Goal: Use online tool/utility

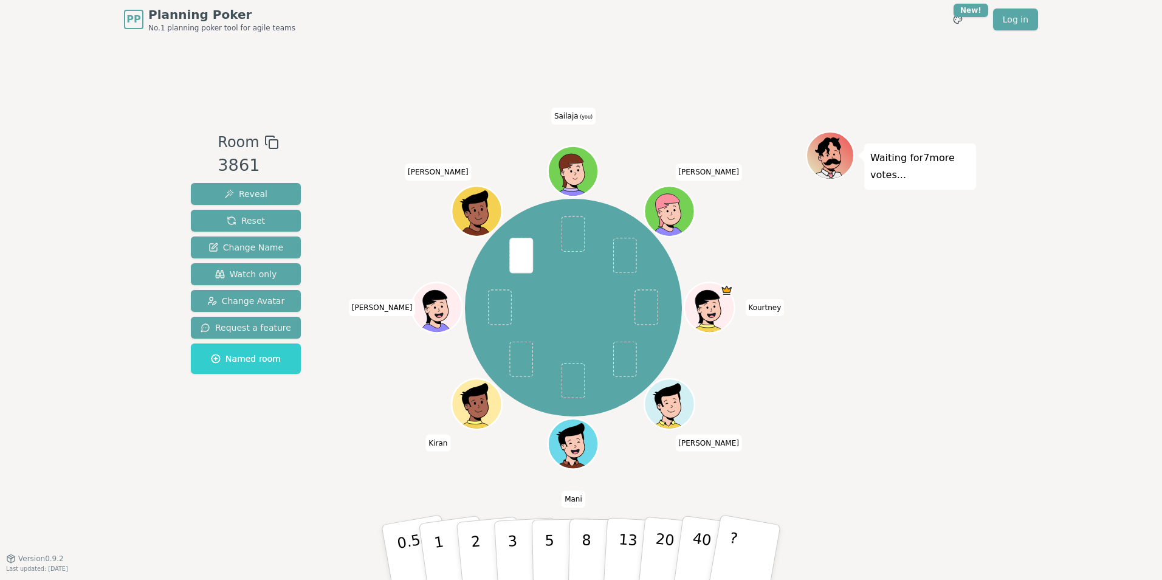
click at [897, 416] on div "Waiting for 7 more votes..." at bounding box center [891, 298] width 170 height 334
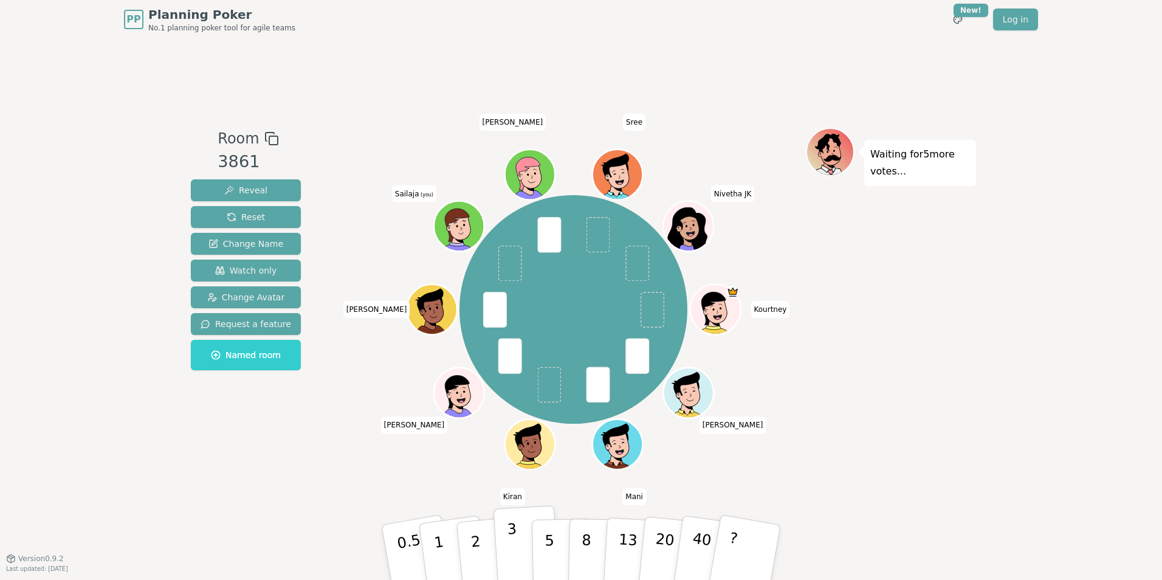
click at [517, 562] on p "3" at bounding box center [513, 553] width 13 height 66
click at [452, 558] on button "1" at bounding box center [453, 552] width 72 height 98
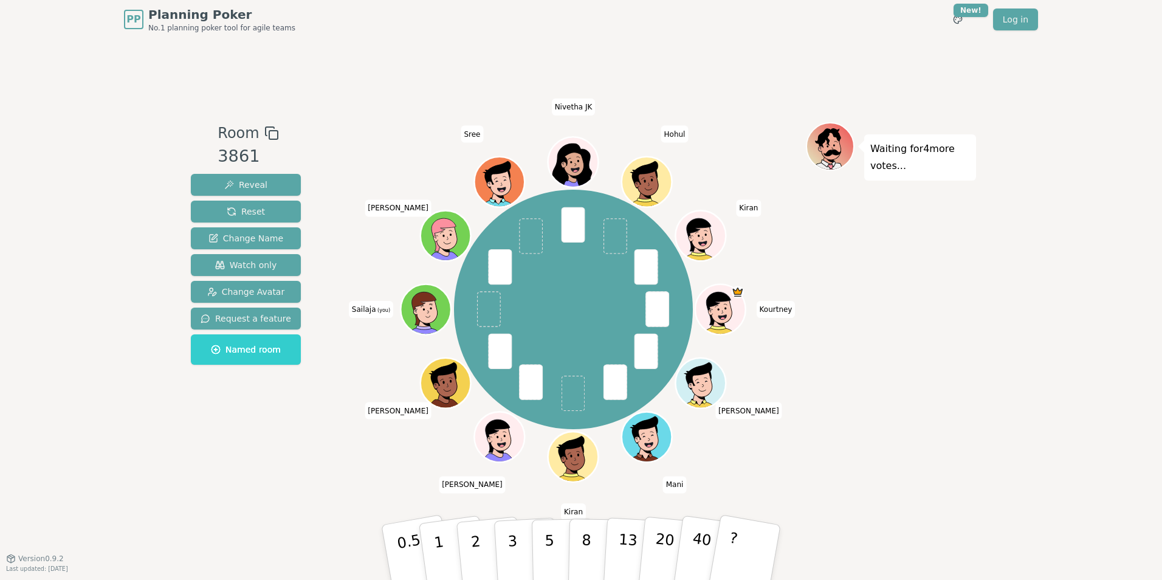
drag, startPoint x: 541, startPoint y: 562, endPoint x: 485, endPoint y: 498, distance: 84.9
click at [485, 498] on div "Room 3861 Reveal Reset Change Name Watch only Change Avatar Request a feature N…" at bounding box center [581, 298] width 790 height 519
click at [550, 541] on p "5" at bounding box center [550, 553] width 10 height 66
click at [445, 542] on button "1" at bounding box center [453, 552] width 72 height 98
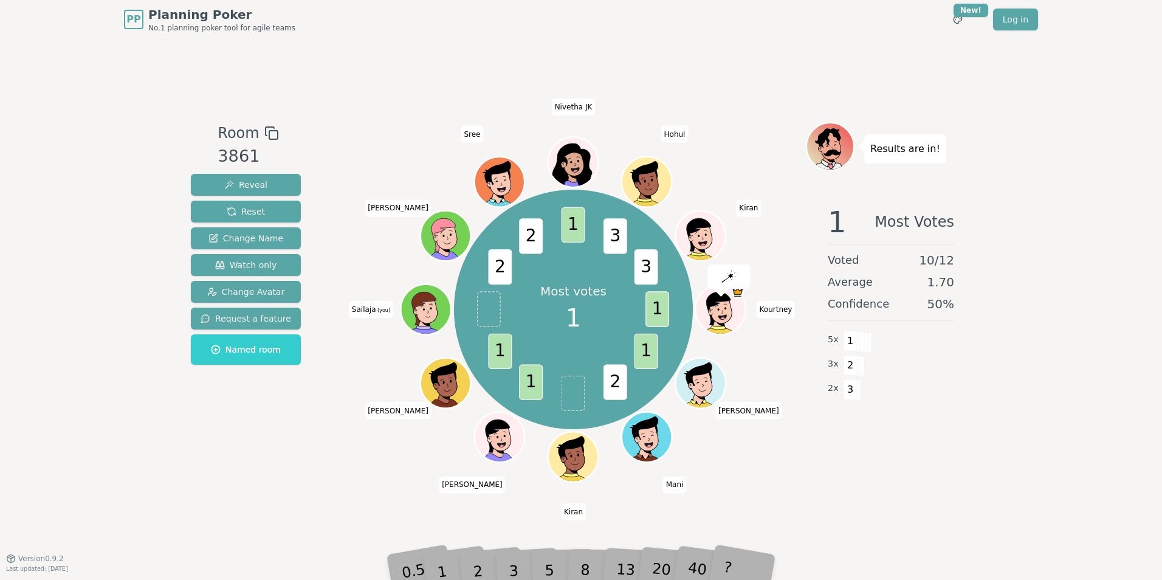
click at [437, 567] on div "1" at bounding box center [454, 552] width 42 height 47
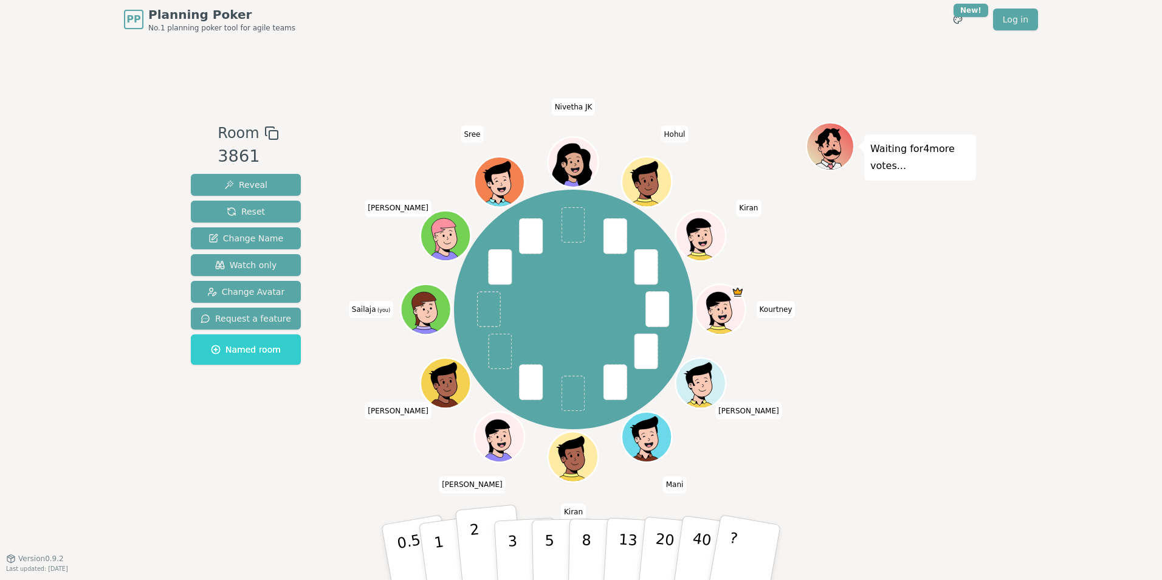
click at [483, 556] on button "2" at bounding box center [489, 553] width 69 height 97
